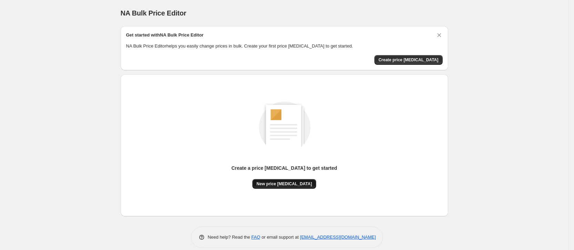
click at [297, 184] on span "New price change job" at bounding box center [283, 184] width 55 height 6
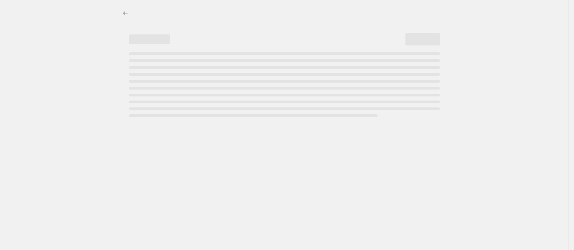
select select "percentage"
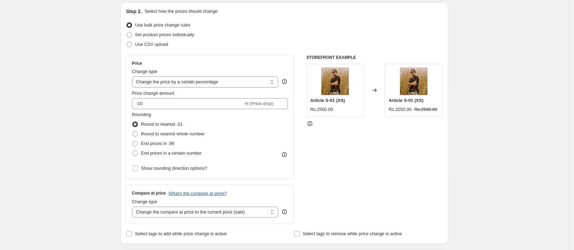
scroll to position [72, 0]
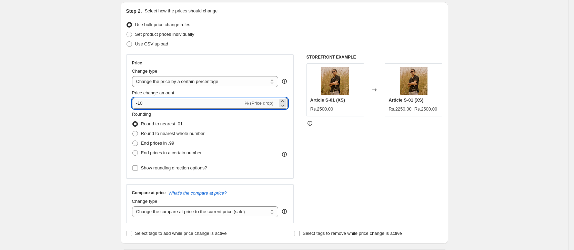
click at [234, 102] on input "-10" at bounding box center [187, 103] width 111 height 11
type input "-1"
type input "-14"
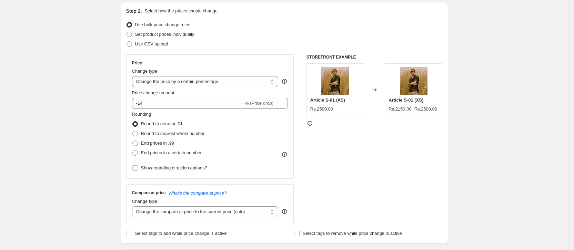
click at [129, 37] on span at bounding box center [129, 34] width 6 height 6
click at [127, 32] on input "Set product prices individually" at bounding box center [126, 32] width 0 height 0
radio input "true"
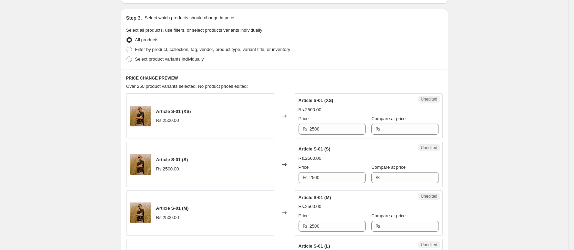
scroll to position [142, 0]
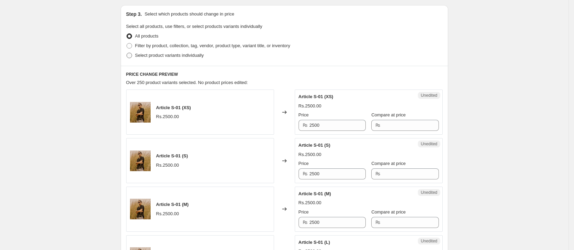
click at [130, 56] on span at bounding box center [129, 56] width 6 height 6
click at [127, 53] on input "Select product variants individually" at bounding box center [126, 53] width 0 height 0
radio input "true"
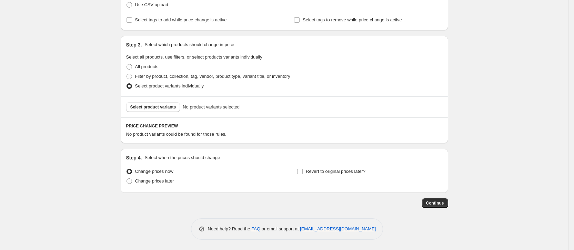
scroll to position [0, 0]
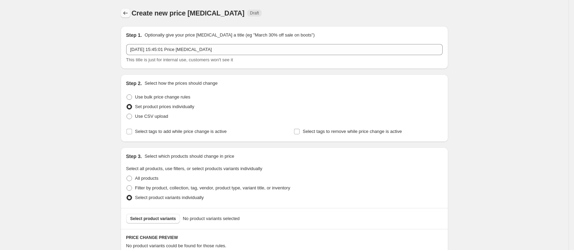
click at [129, 17] on button "Price change jobs" at bounding box center [126, 13] width 10 height 10
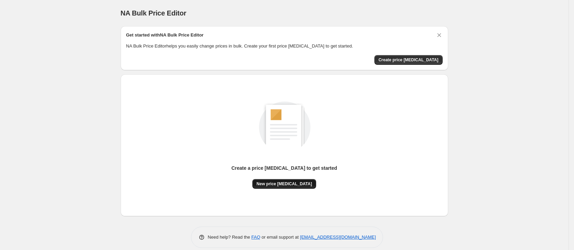
click at [296, 183] on span "New price change job" at bounding box center [283, 184] width 55 height 6
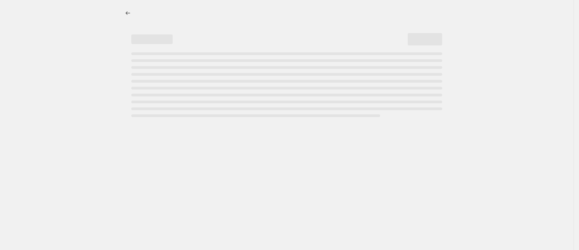
select select "percentage"
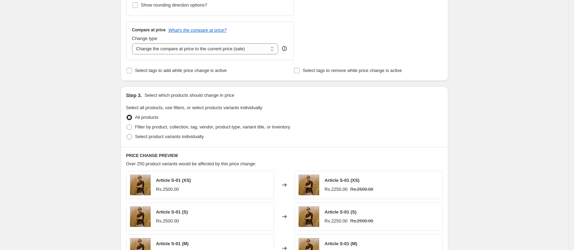
scroll to position [264, 0]
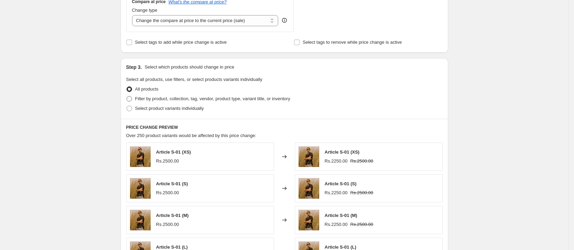
click at [132, 98] on span at bounding box center [129, 99] width 6 height 6
click at [127, 97] on input "Filter by product, collection, tag, vendor, product type, variant title, or inv…" at bounding box center [126, 96] width 0 height 0
radio input "true"
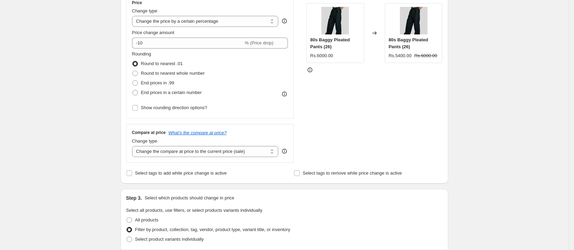
scroll to position [0, 0]
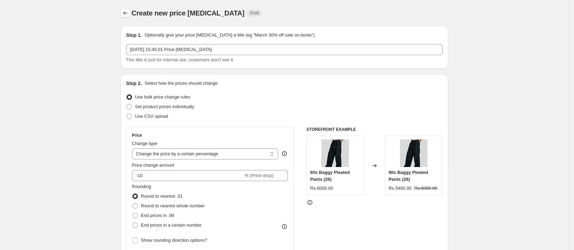
click at [129, 13] on icon "Price change jobs" at bounding box center [125, 13] width 7 height 7
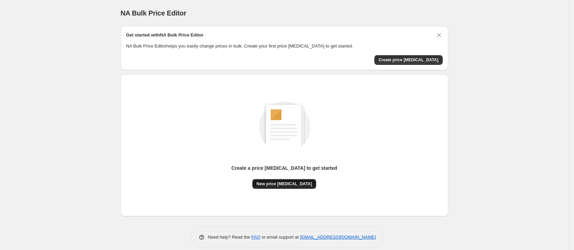
click at [275, 187] on button "New price change job" at bounding box center [284, 184] width 64 height 10
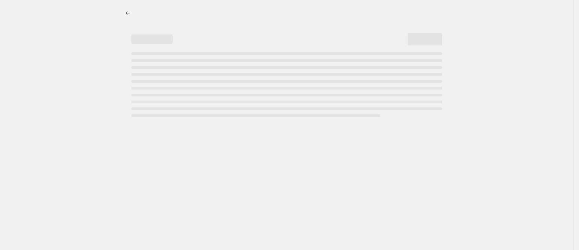
select select "percentage"
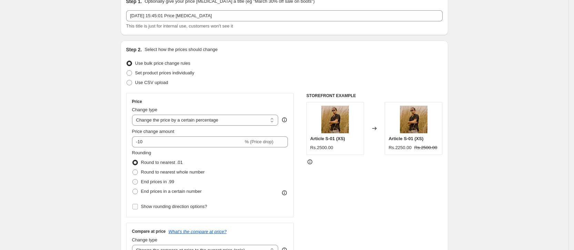
scroll to position [34, 0]
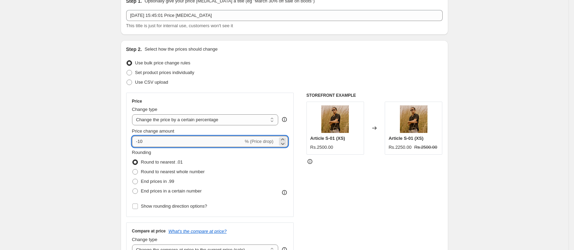
click at [170, 140] on input "-10" at bounding box center [187, 141] width 111 height 11
type input "-1"
type input "-14"
click at [243, 185] on div "Rounding Round to nearest .01 Round to nearest whole number End prices in .99 E…" at bounding box center [210, 172] width 156 height 47
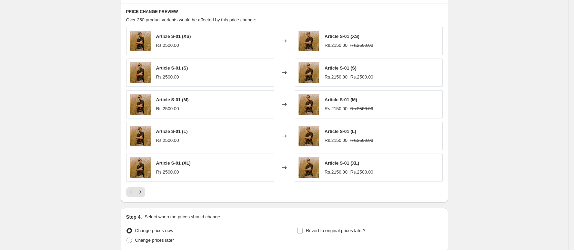
scroll to position [439, 0]
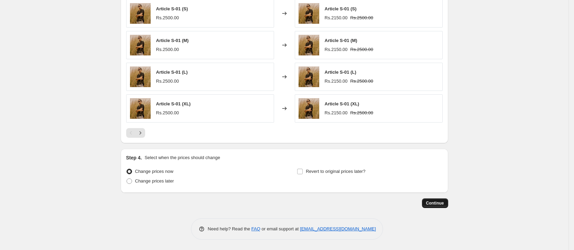
click at [432, 204] on span "Continue" at bounding box center [435, 204] width 18 height 6
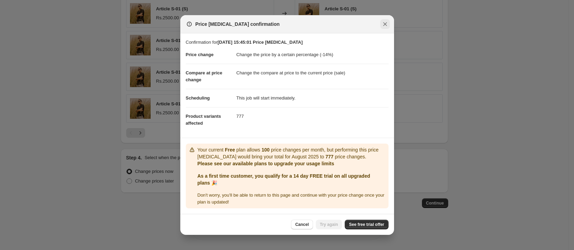
click at [383, 26] on icon "Close" at bounding box center [385, 24] width 4 height 4
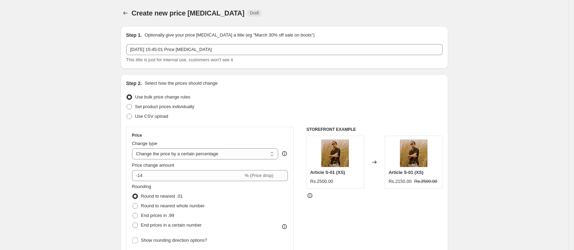
scroll to position [439, 0]
